Goal: Transaction & Acquisition: Purchase product/service

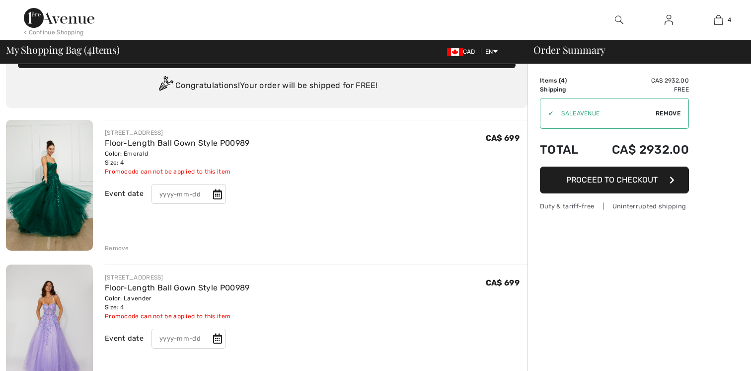
scroll to position [26, 0]
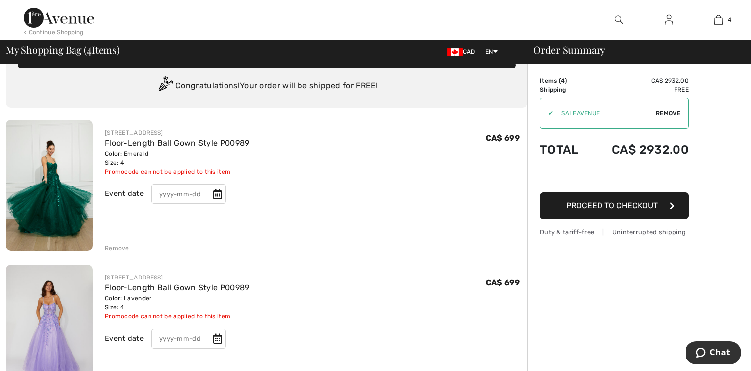
drag, startPoint x: 728, startPoint y: 17, endPoint x: 709, endPoint y: 33, distance: 24.8
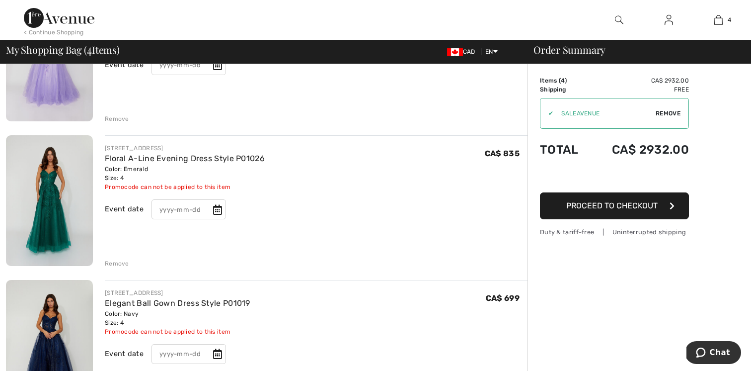
scroll to position [420, 0]
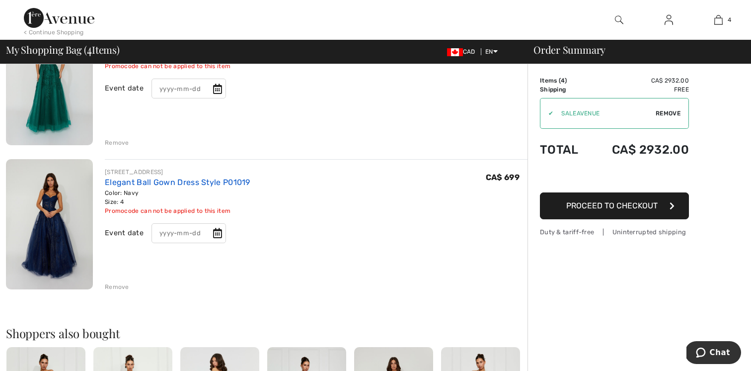
click at [137, 182] on link "Elegant Ball Gown Dress Style P01019" at bounding box center [178, 181] width 146 height 9
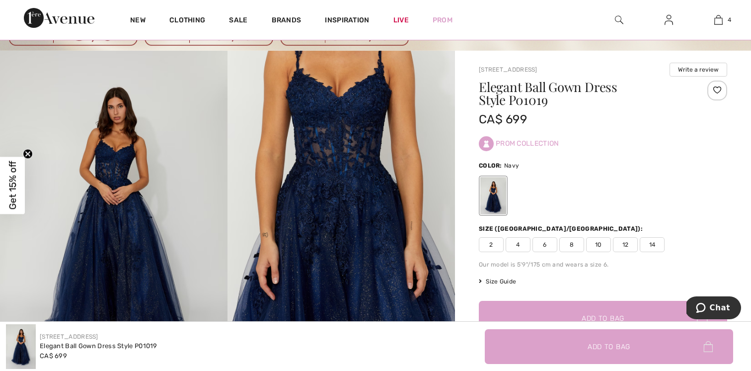
scroll to position [58, 0]
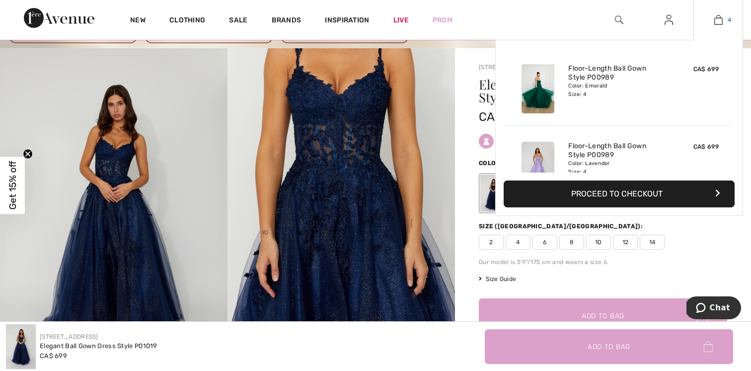
click at [711, 17] on link "4" at bounding box center [718, 20] width 49 height 12
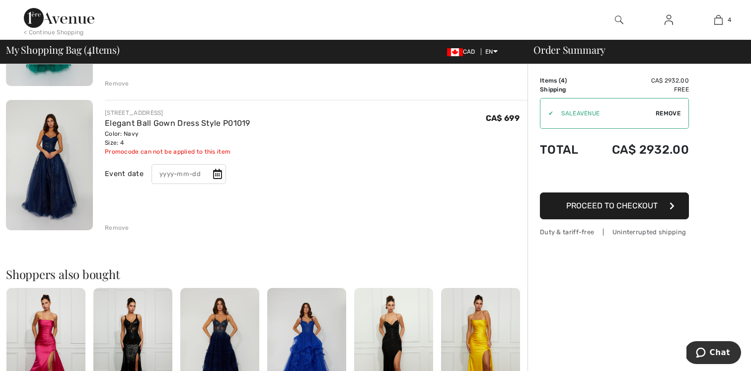
scroll to position [483, 0]
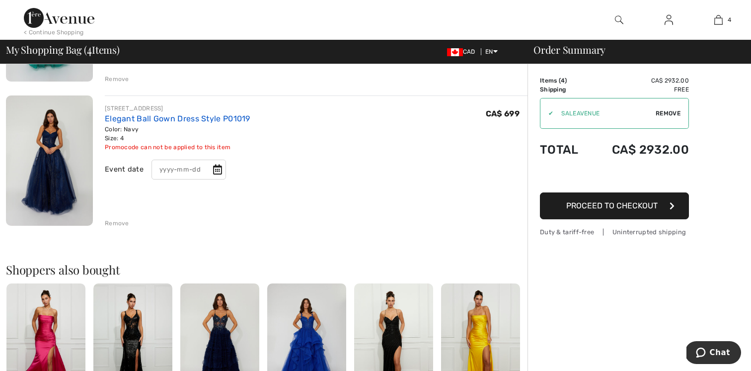
click at [133, 116] on link "Elegant Ball Gown Dress Style P01019" at bounding box center [178, 118] width 146 height 9
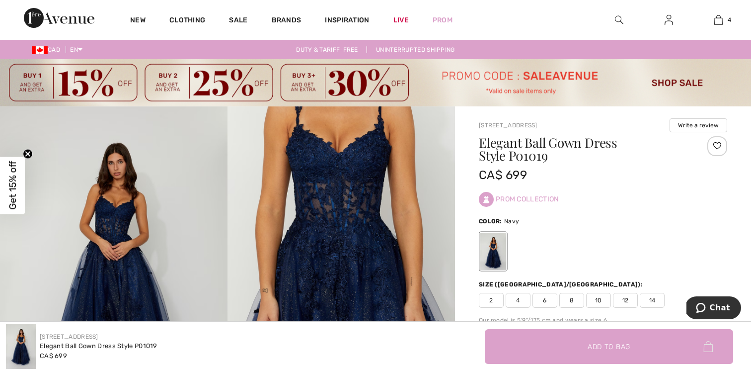
scroll to position [9, 0]
